Goal: Find specific page/section: Find specific page/section

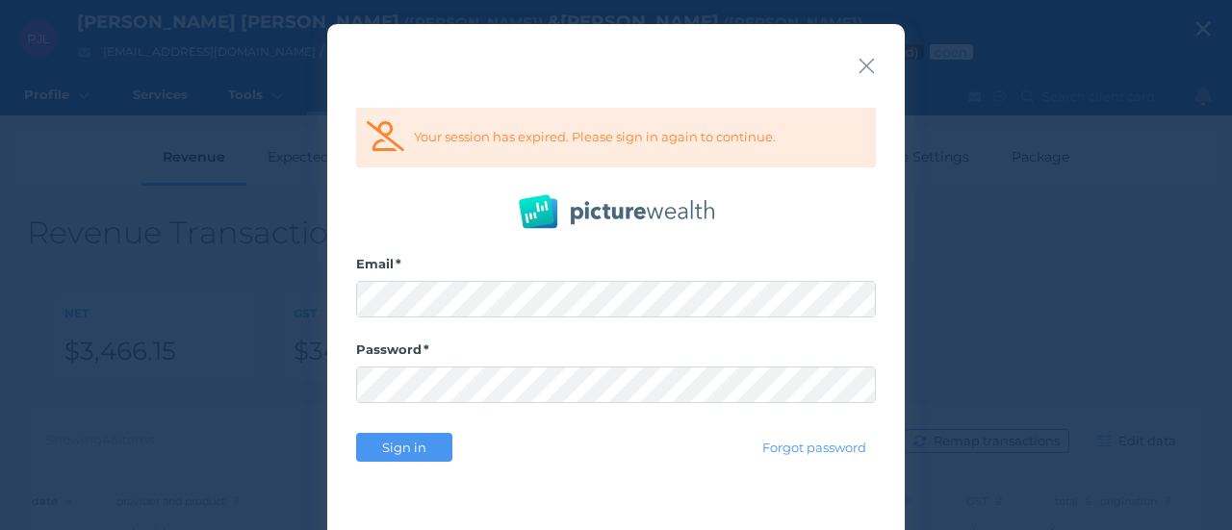
select select "25"
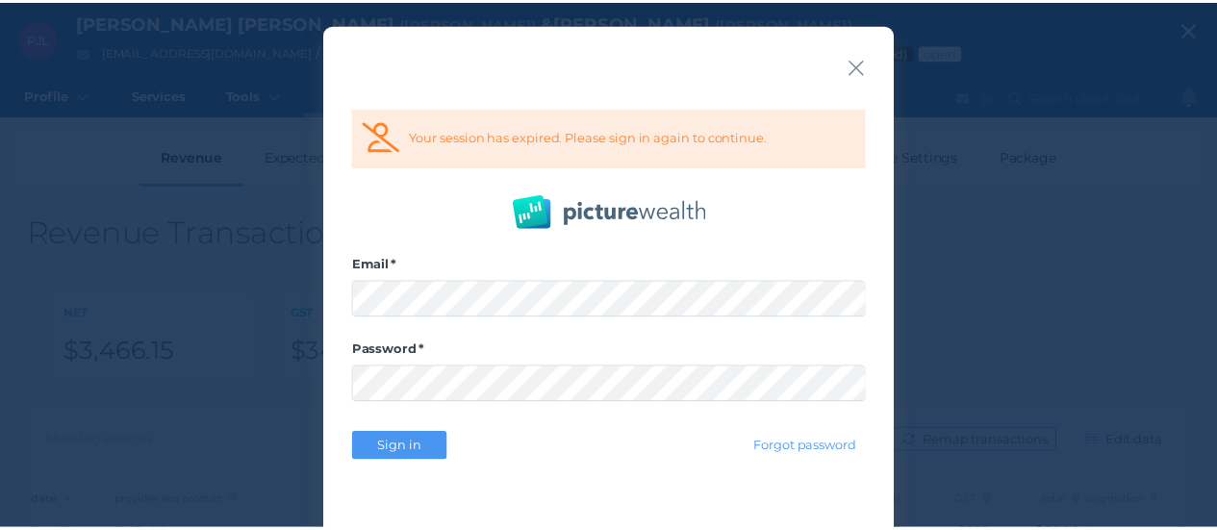
scroll to position [46, 0]
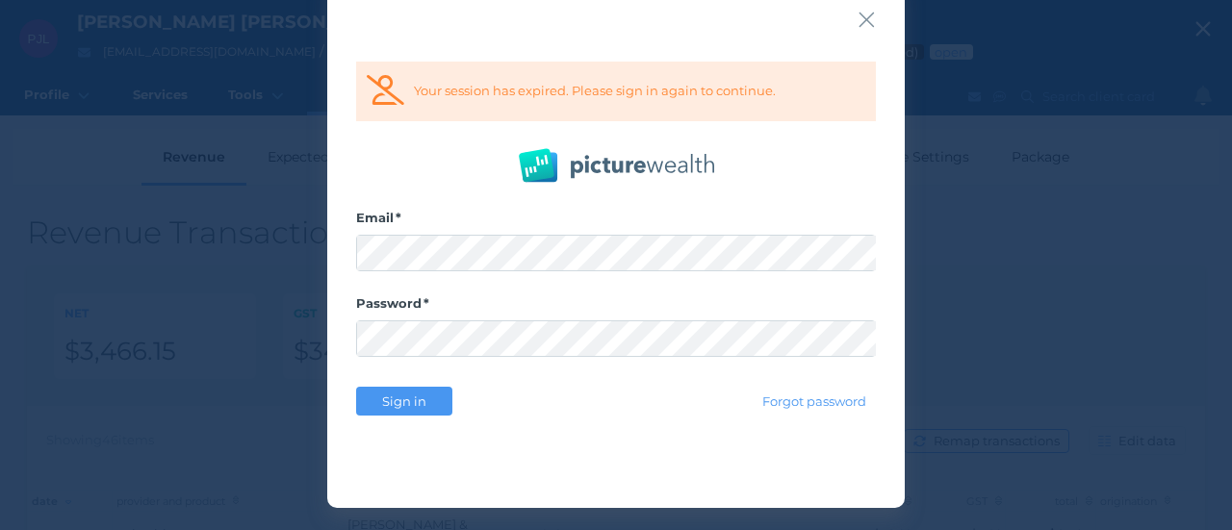
click at [404, 391] on button "Sign in" at bounding box center [404, 401] width 96 height 29
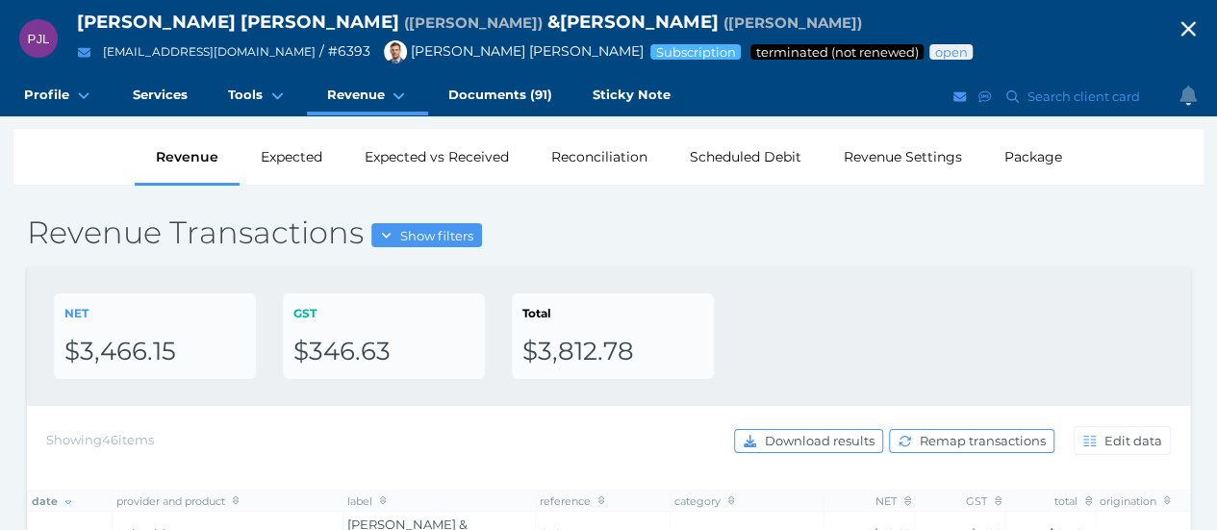
click at [1203, 19] on icon "button" at bounding box center [1188, 28] width 29 height 23
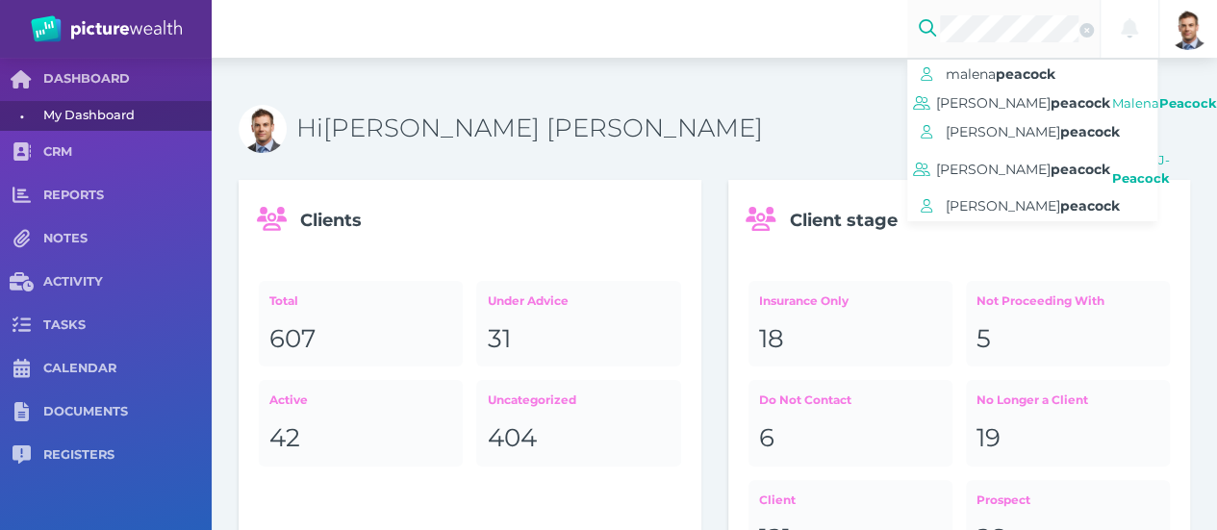
click at [1051, 109] on span "peacock" at bounding box center [1081, 102] width 60 height 17
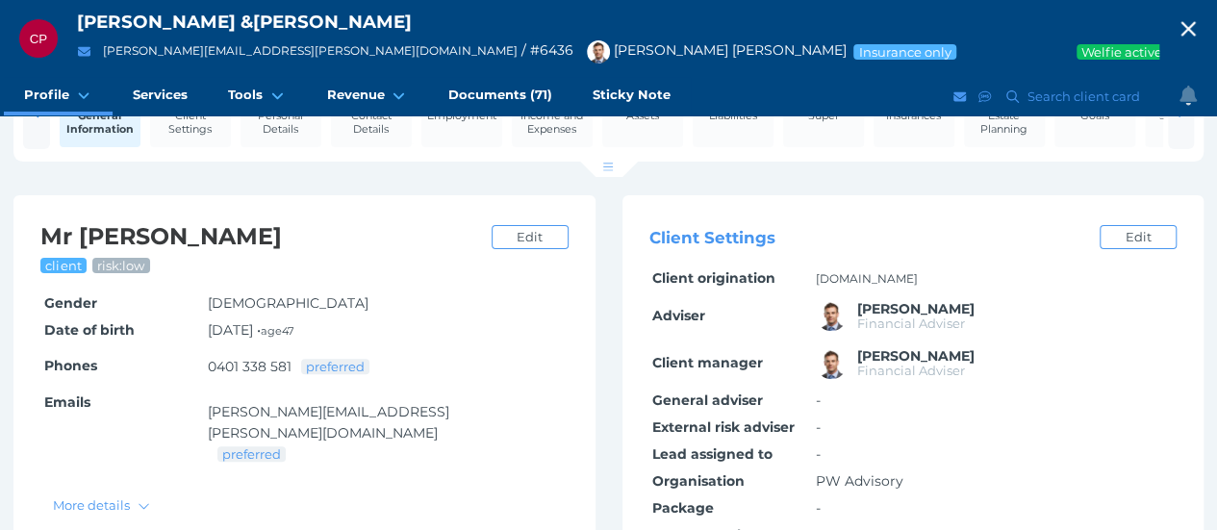
scroll to position [96, 0]
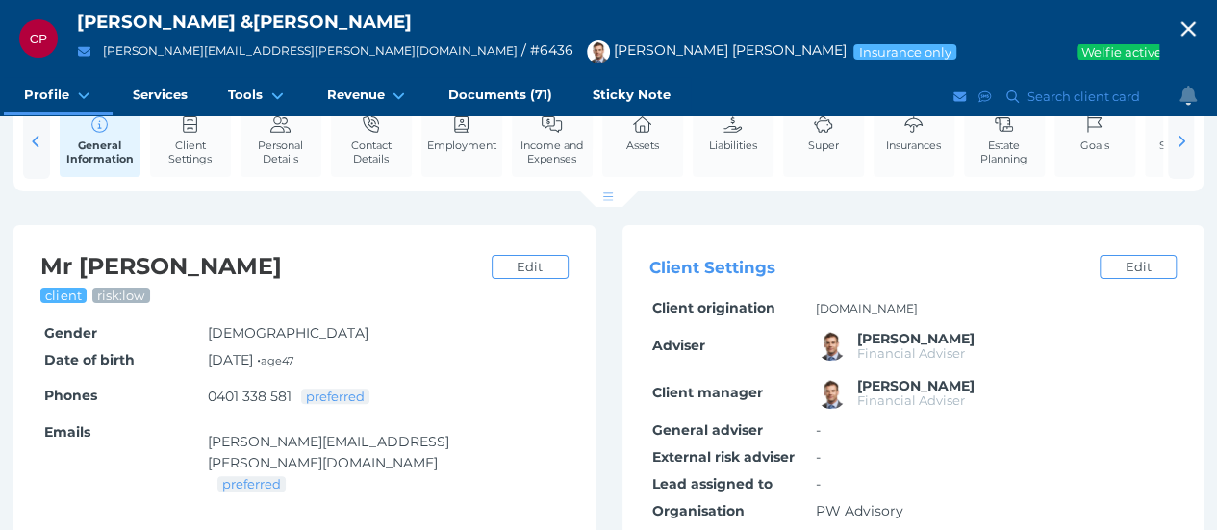
click at [293, 141] on span "Personal Details" at bounding box center [280, 152] width 71 height 27
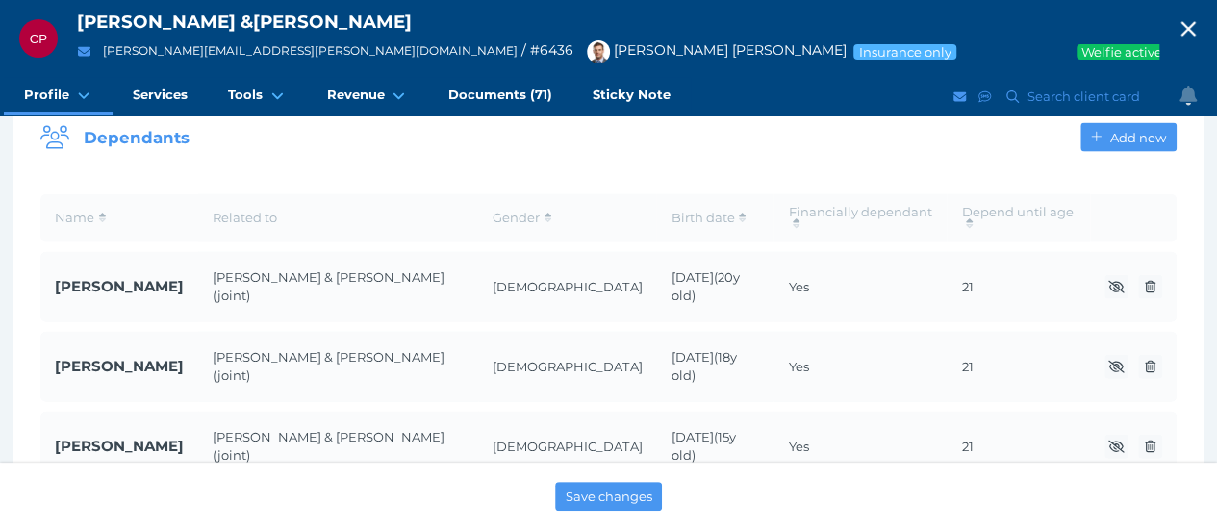
scroll to position [2014, 0]
